Goal: Entertainment & Leisure: Consume media (video, audio)

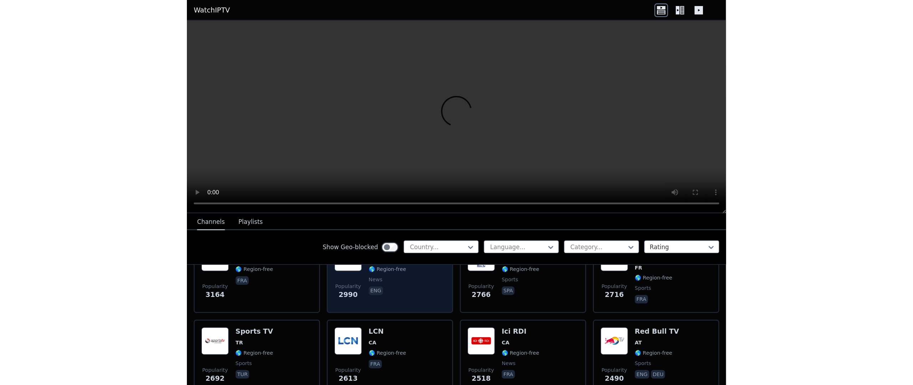
scroll to position [214, 0]
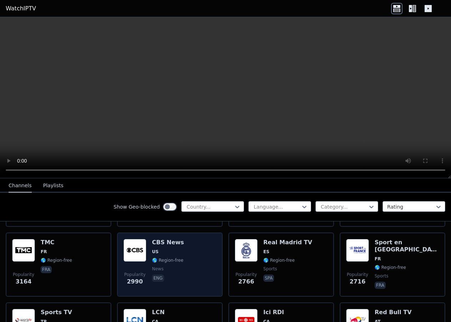
click at [166, 249] on span "US" at bounding box center [168, 252] width 32 height 6
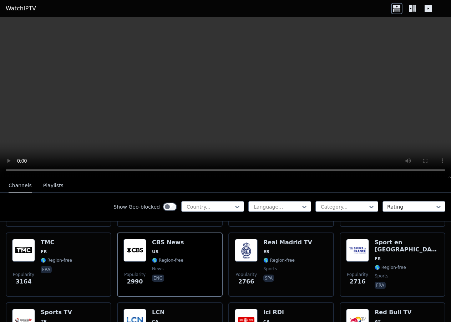
click at [419, 94] on video at bounding box center [225, 97] width 451 height 161
click at [318, 102] on video at bounding box center [225, 97] width 451 height 161
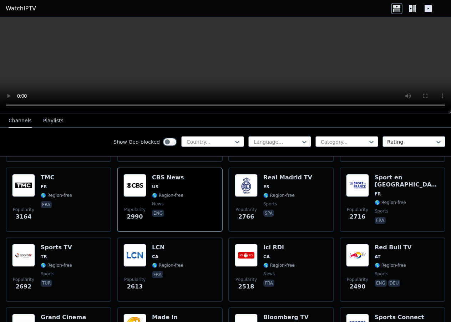
scroll to position [143, 0]
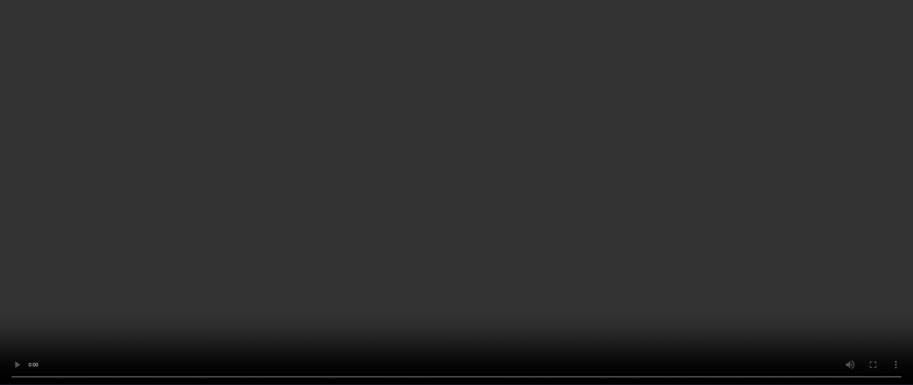
click at [450, 157] on video at bounding box center [456, 192] width 913 height 385
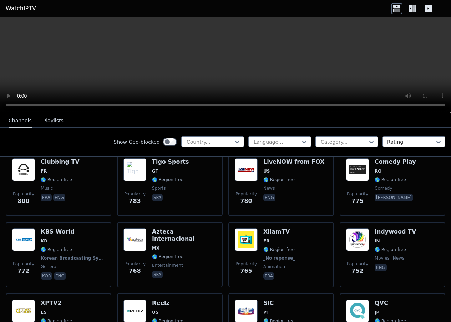
scroll to position [1462, 0]
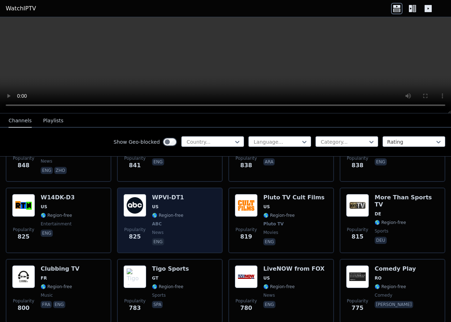
click at [174, 194] on h6 "WPVI-DT1" at bounding box center [168, 197] width 32 height 7
click at [182, 207] on div "Popularity 825 WPVI-DT1 US 🌎 Region-free ABC news eng" at bounding box center [169, 220] width 93 height 53
